Goal: Information Seeking & Learning: Find specific fact

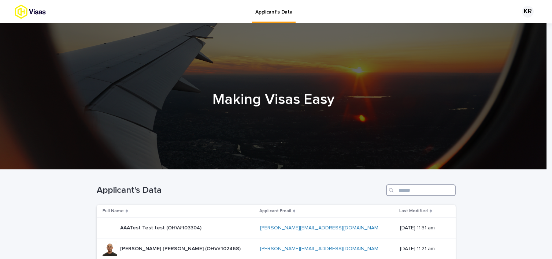
click at [401, 189] on input "Search" at bounding box center [421, 191] width 70 height 12
paste input "**********"
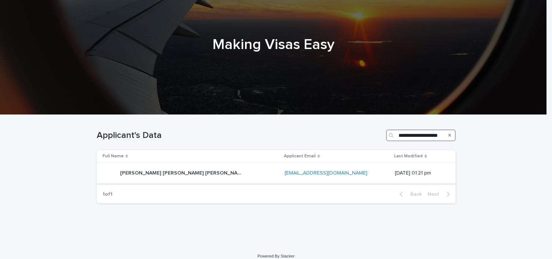
scroll to position [56, 0]
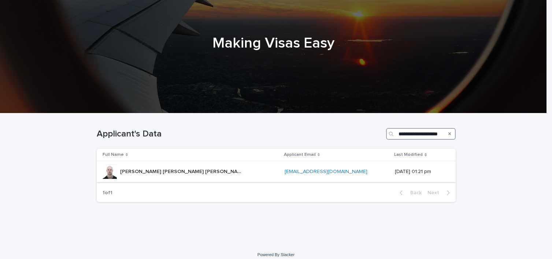
type input "**********"
click at [137, 173] on p "Tristan John Macalister Hall (OHV#10280)" at bounding box center [181, 171] width 123 height 8
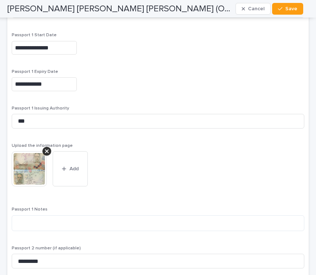
scroll to position [975, 0]
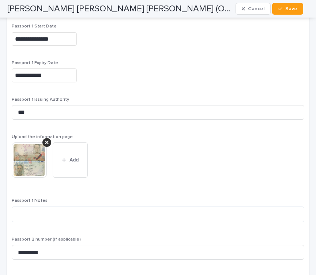
click at [27, 165] on img at bounding box center [29, 159] width 35 height 35
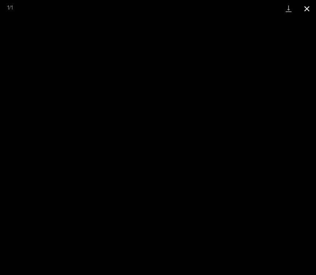
click at [306, 11] on button "Close gallery" at bounding box center [307, 8] width 18 height 17
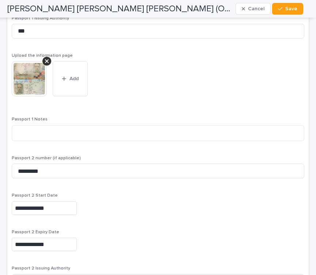
scroll to position [1211, 0]
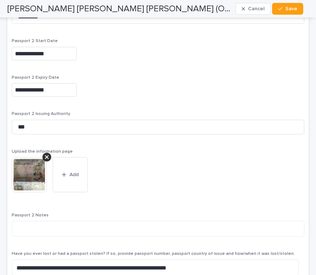
click at [37, 175] on img at bounding box center [29, 174] width 35 height 35
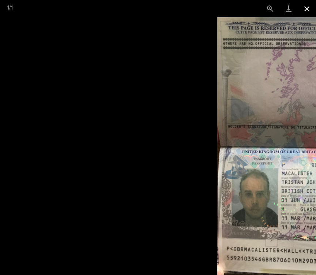
click at [308, 10] on button "Close gallery" at bounding box center [307, 8] width 18 height 17
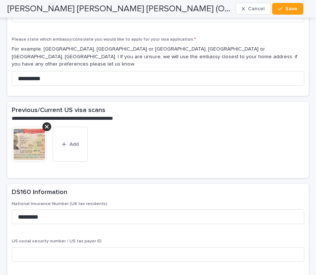
scroll to position [1893, 0]
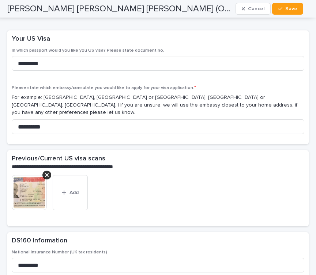
click at [35, 180] on img at bounding box center [29, 192] width 35 height 35
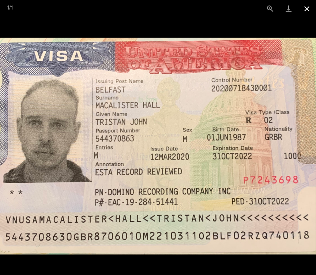
click at [307, 10] on button "Close gallery" at bounding box center [307, 8] width 18 height 17
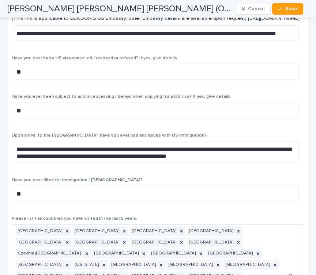
scroll to position [2994, 0]
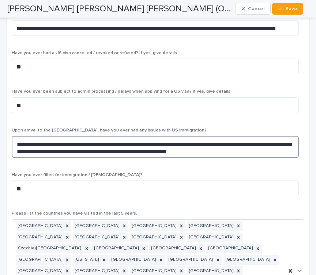
drag, startPoint x: 186, startPoint y: 130, endPoint x: -4, endPoint y: 115, distance: 191.5
click at [0, 115] on html "**********" at bounding box center [158, 137] width 316 height 275
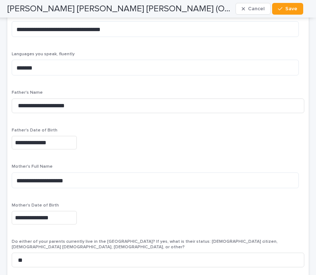
scroll to position [1950, 0]
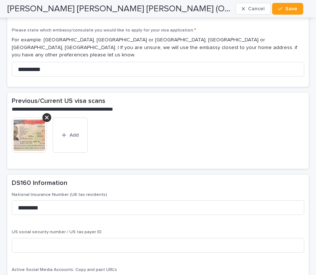
click at [25, 122] on img at bounding box center [29, 135] width 35 height 35
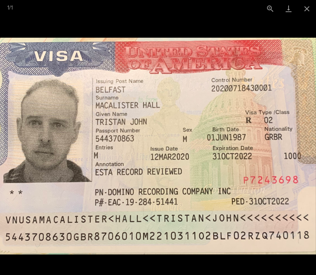
click at [191, 22] on picture at bounding box center [158, 146] width 316 height 258
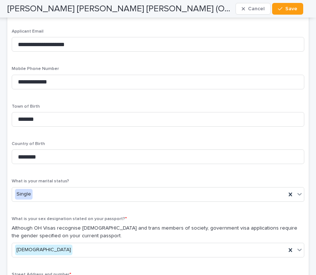
scroll to position [109, 0]
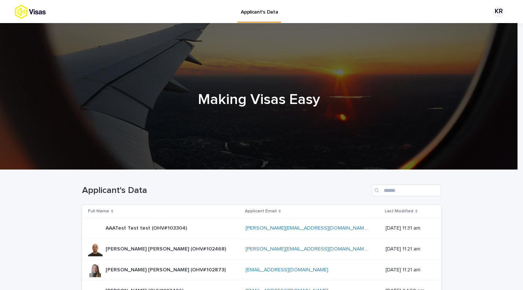
click at [415, 182] on div "Applicant's Data" at bounding box center [261, 187] width 359 height 35
click at [410, 187] on input "Search" at bounding box center [406, 191] width 70 height 12
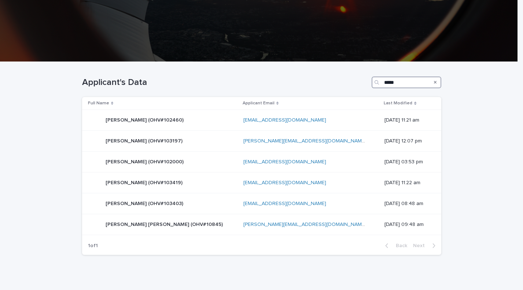
scroll to position [129, 0]
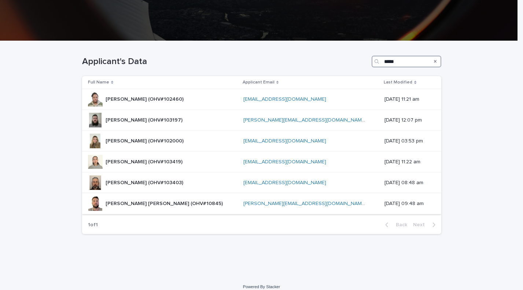
type input "*****"
click at [174, 209] on div "[PERSON_NAME] [PERSON_NAME] (OHV#10845) [PERSON_NAME] [PERSON_NAME] (OHV#10845)" at bounding box center [163, 204] width 117 height 12
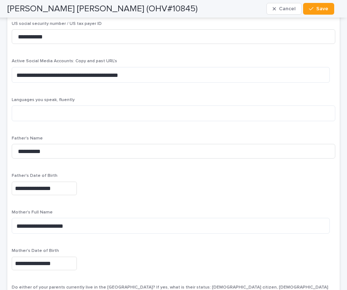
scroll to position [1297, 0]
